Goal: Transaction & Acquisition: Book appointment/travel/reservation

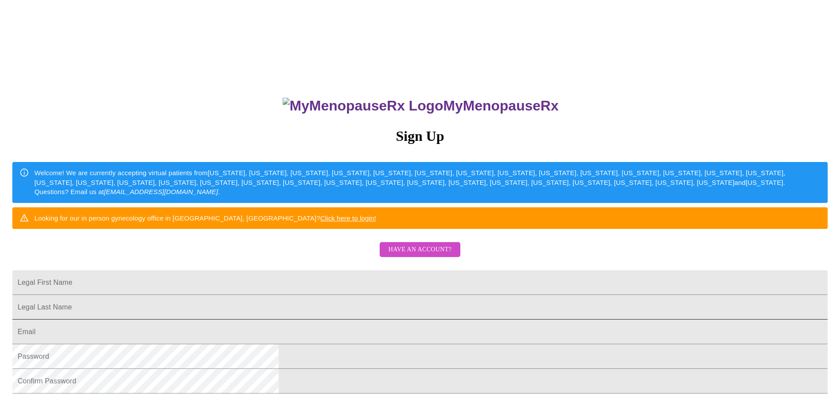
scroll to position [155, 0]
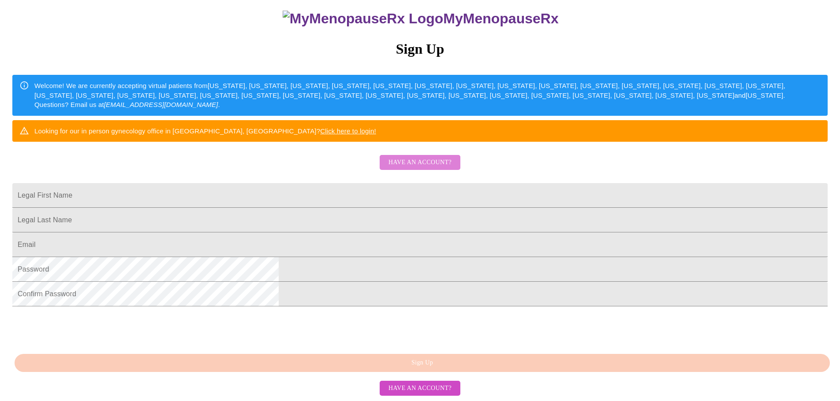
click at [428, 157] on span "Have an account?" at bounding box center [419, 162] width 63 height 11
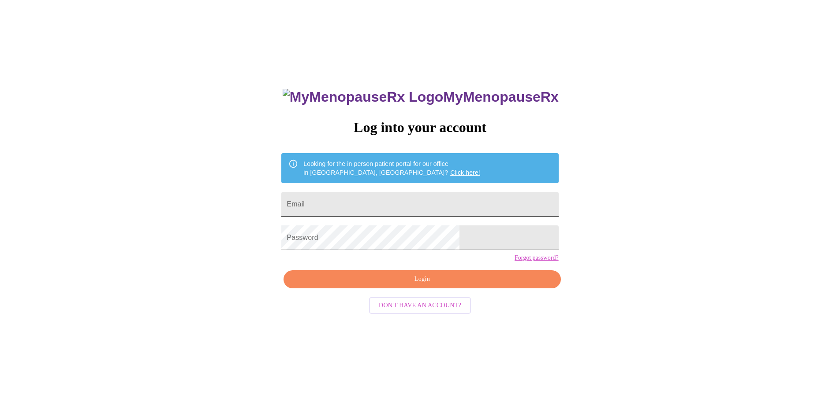
click at [406, 200] on input "Email" at bounding box center [419, 204] width 277 height 25
type input "[EMAIL_ADDRESS][DOMAIN_NAME]"
click at [454, 285] on span "Login" at bounding box center [422, 279] width 257 height 11
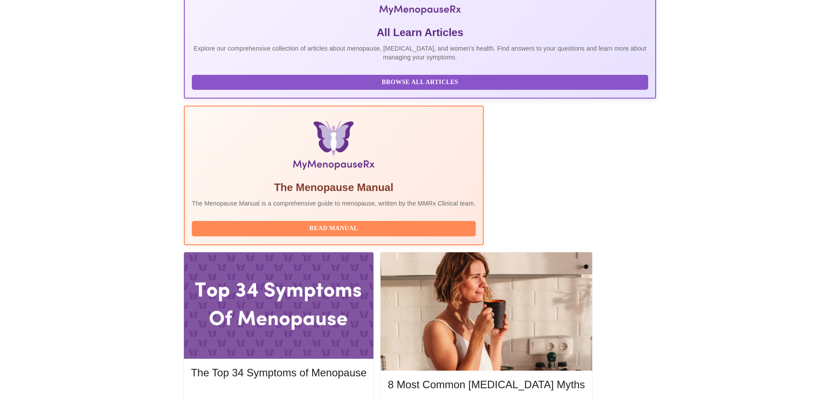
scroll to position [220, 0]
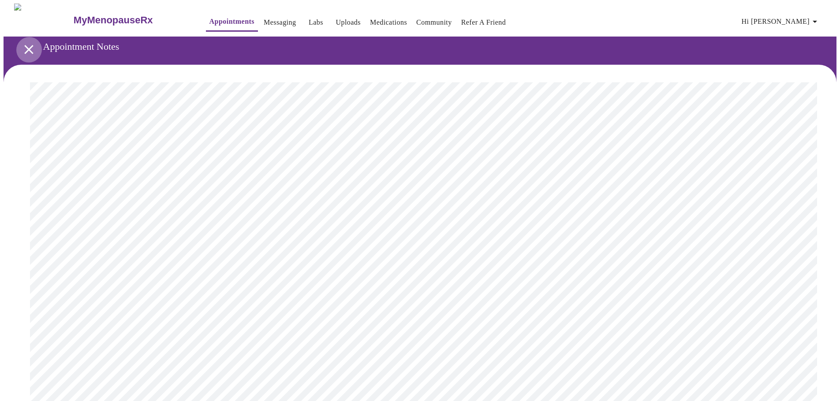
click at [24, 42] on icon "open drawer" at bounding box center [28, 49] width 15 height 15
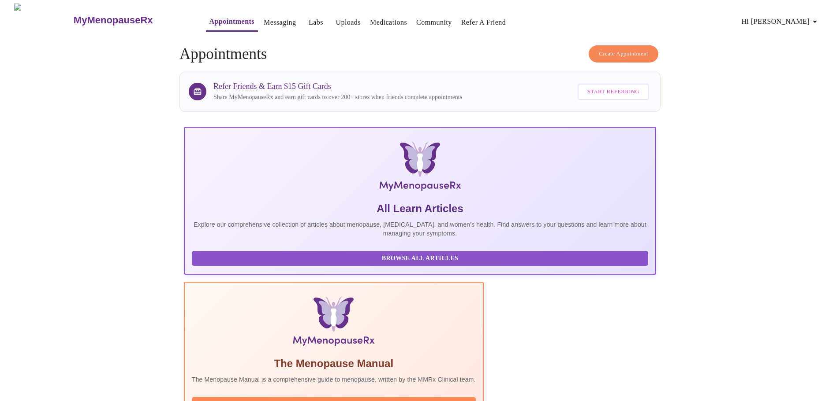
click at [631, 49] on span "Create Appointment" at bounding box center [623, 54] width 49 height 10
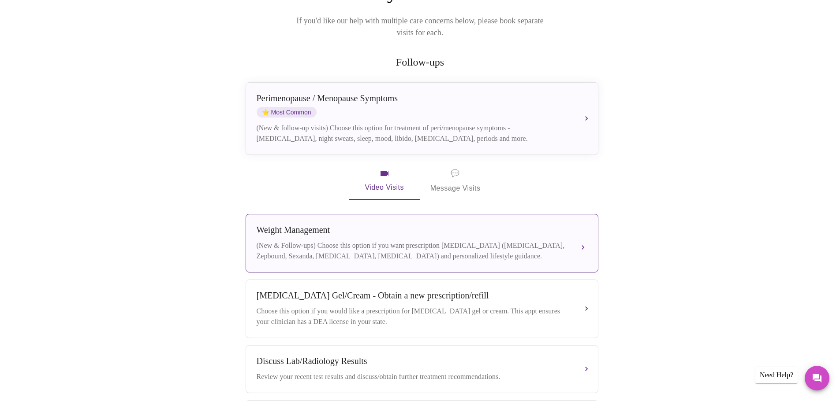
scroll to position [81, 0]
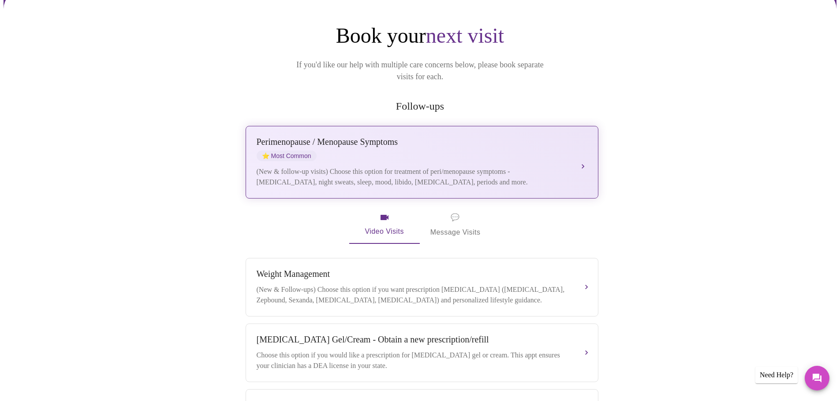
click at [586, 162] on div "[MEDICAL_DATA] / Menopause Symptoms ⭐ Most Common (New & follow-up visits) Choo…" at bounding box center [422, 162] width 331 height 51
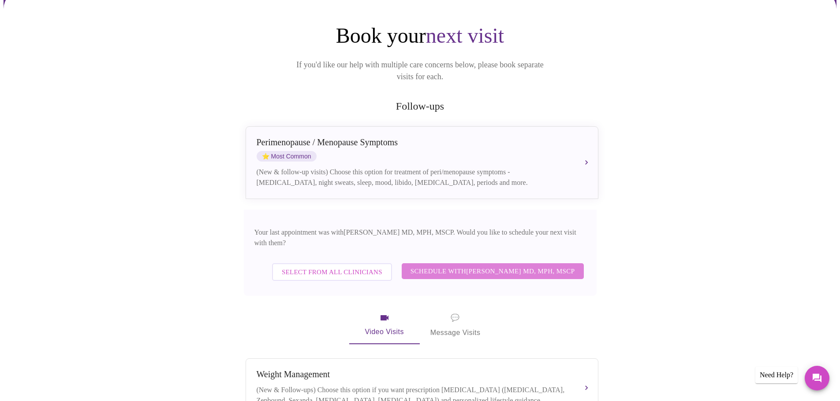
click at [509, 266] on span "Schedule with [PERSON_NAME] MD, MPH, MSCP" at bounding box center [492, 271] width 164 height 11
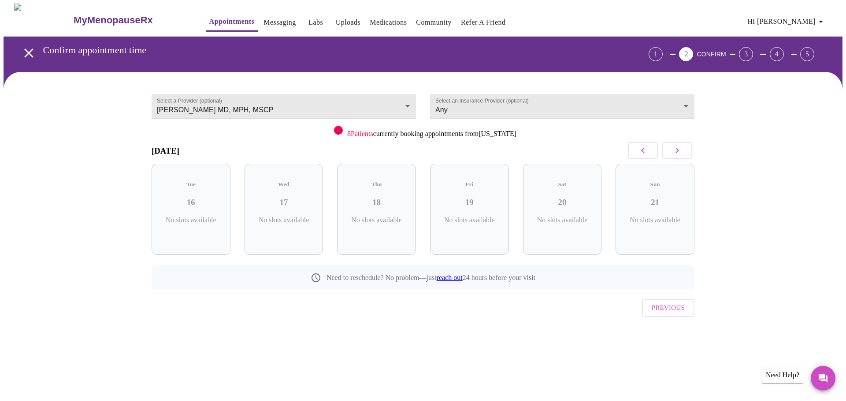
click at [681, 148] on icon "button" at bounding box center [677, 150] width 11 height 11
click at [651, 149] on button "button" at bounding box center [643, 150] width 30 height 17
click at [648, 151] on icon "button" at bounding box center [643, 150] width 11 height 11
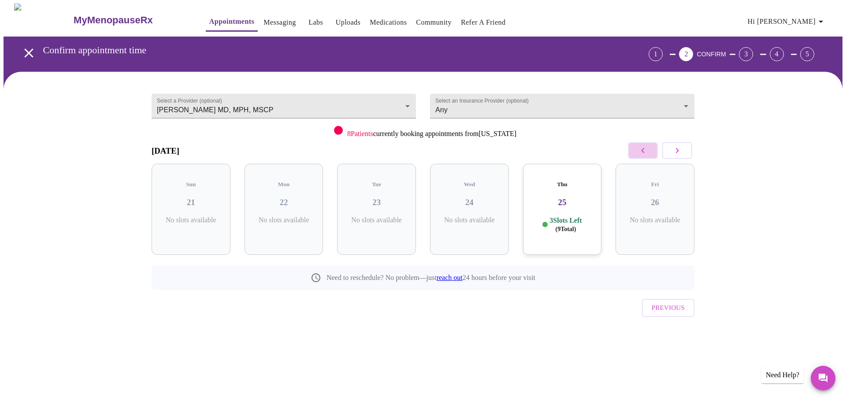
click at [648, 151] on icon "button" at bounding box center [643, 150] width 11 height 11
click at [671, 147] on button "button" at bounding box center [677, 150] width 30 height 17
click at [590, 216] on div "3 Slots Left ( 9 Total)" at bounding box center [562, 224] width 65 height 17
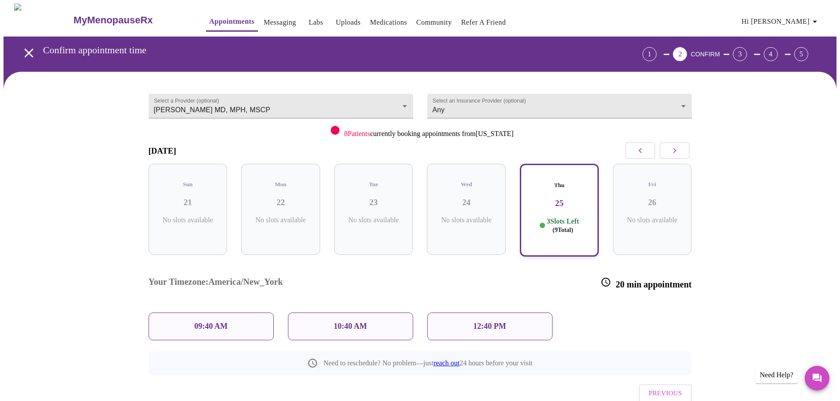
click at [401, 313] on div "10:40 AM" at bounding box center [350, 327] width 125 height 28
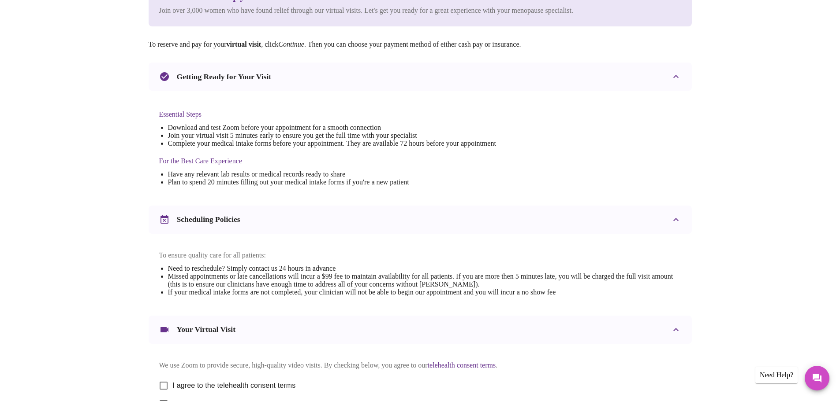
scroll to position [238, 0]
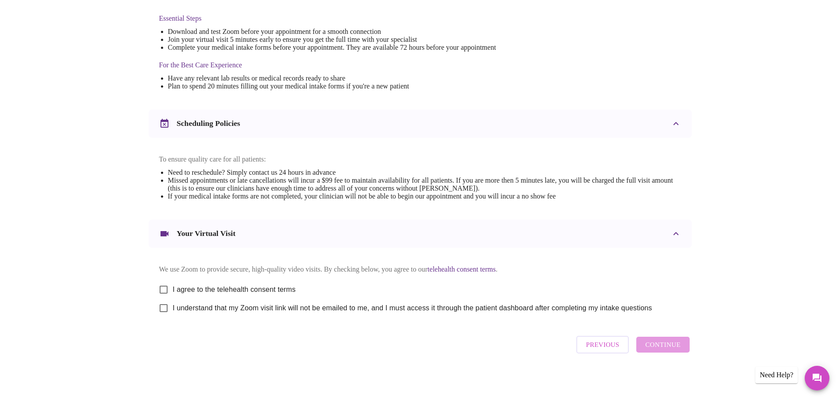
click at [166, 291] on input "I agree to the telehealth consent terms" at bounding box center [163, 290] width 19 height 19
checkbox input "true"
click at [161, 309] on input "I understand that my Zoom visit link will not be emailed to me, and I must acce…" at bounding box center [163, 308] width 19 height 19
checkbox input "true"
click at [672, 347] on span "Continue" at bounding box center [662, 344] width 35 height 11
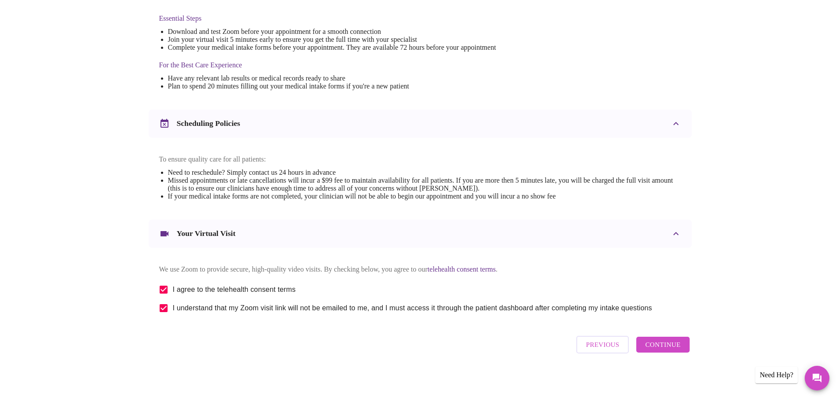
scroll to position [0, 0]
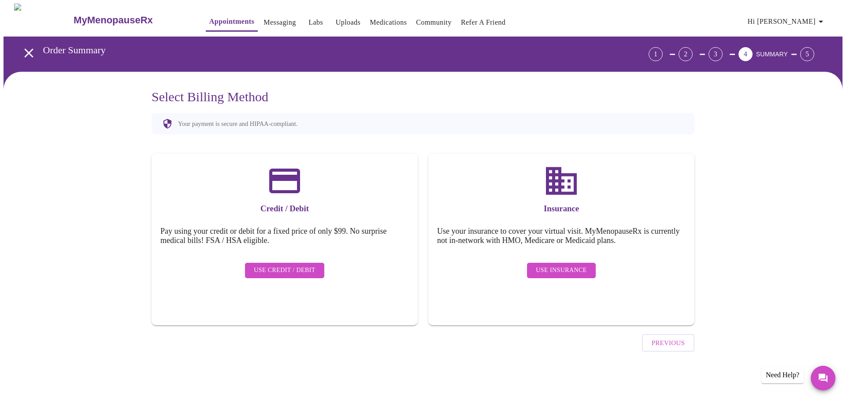
click at [578, 265] on span "Use Insurance" at bounding box center [561, 270] width 51 height 11
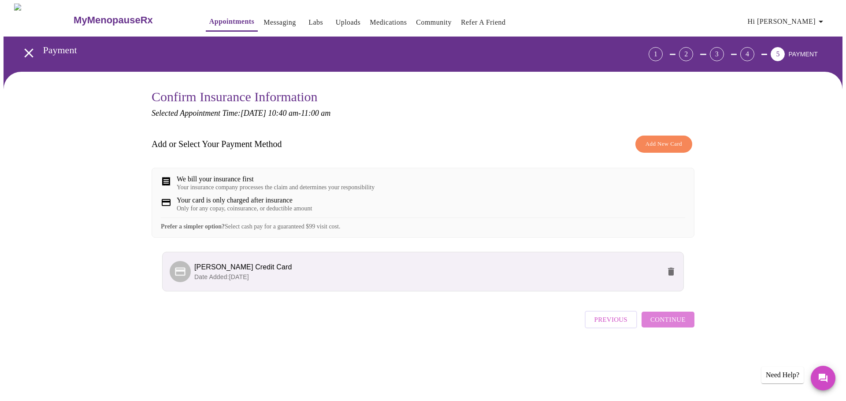
click at [683, 326] on span "Continue" at bounding box center [668, 319] width 35 height 11
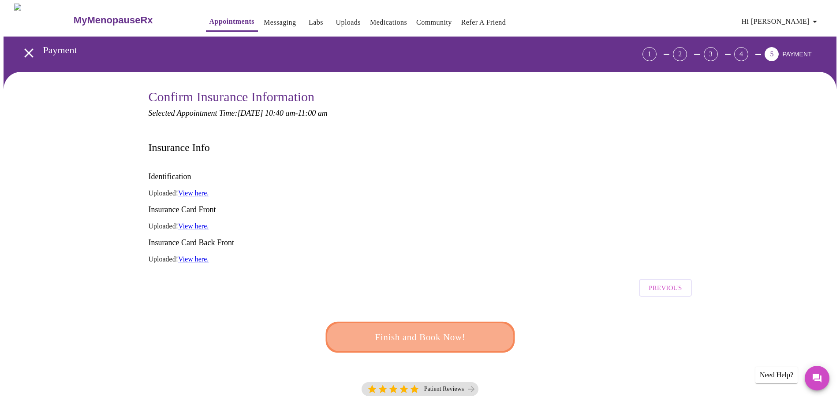
click at [428, 329] on span "Finish and Book Now!" at bounding box center [420, 337] width 164 height 16
